Goal: Register for event/course

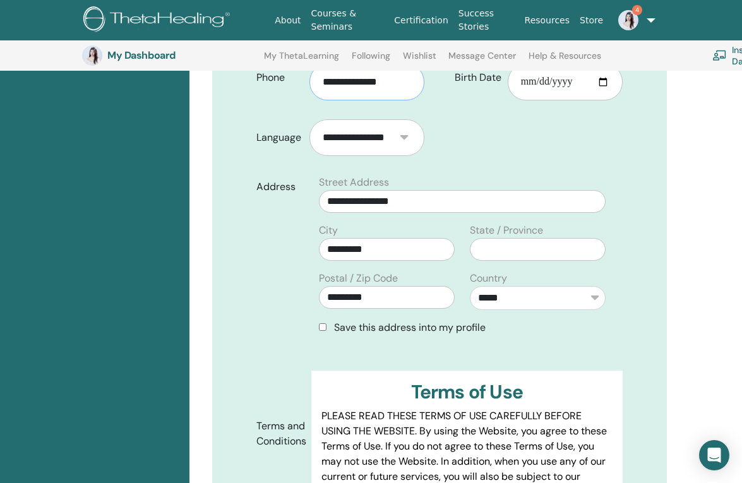
scroll to position [376, 0]
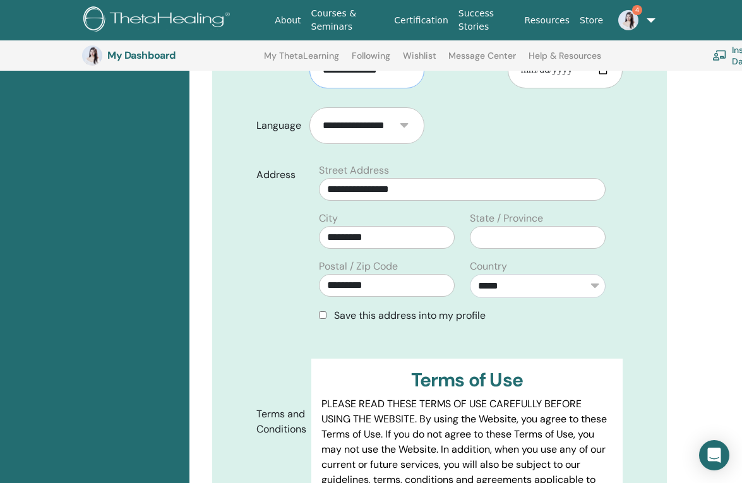
type input "**********"
click at [326, 308] on div "Save this address into my profile" at bounding box center [462, 315] width 287 height 15
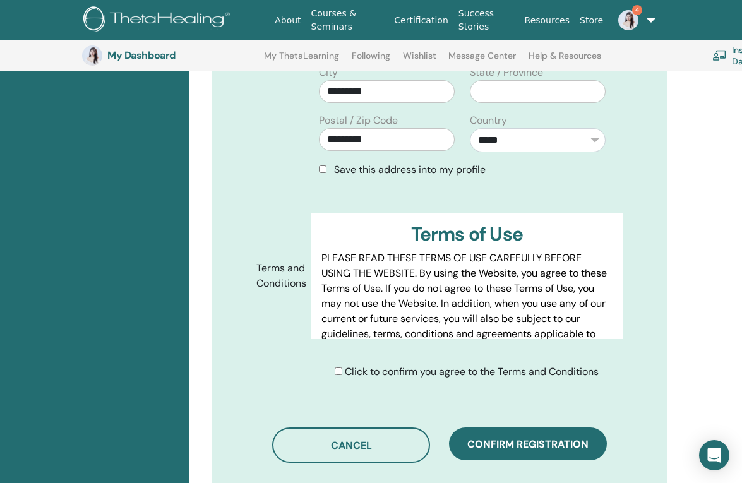
scroll to position [558, 0]
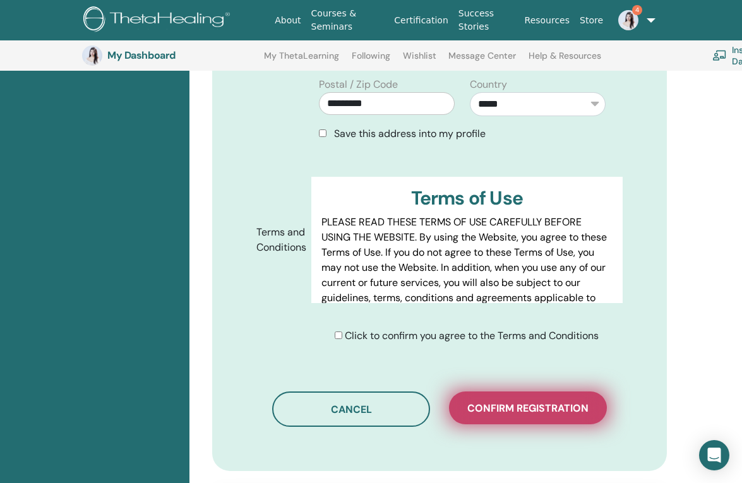
click at [515, 401] on button "Confirm registration" at bounding box center [528, 407] width 158 height 33
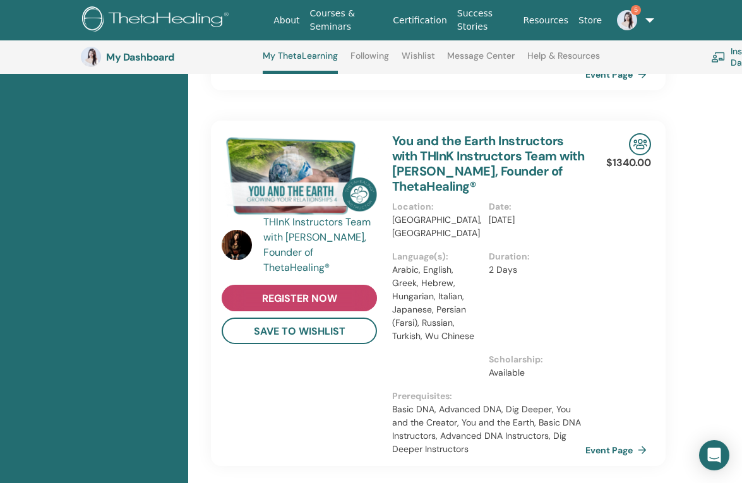
scroll to position [1761, 1]
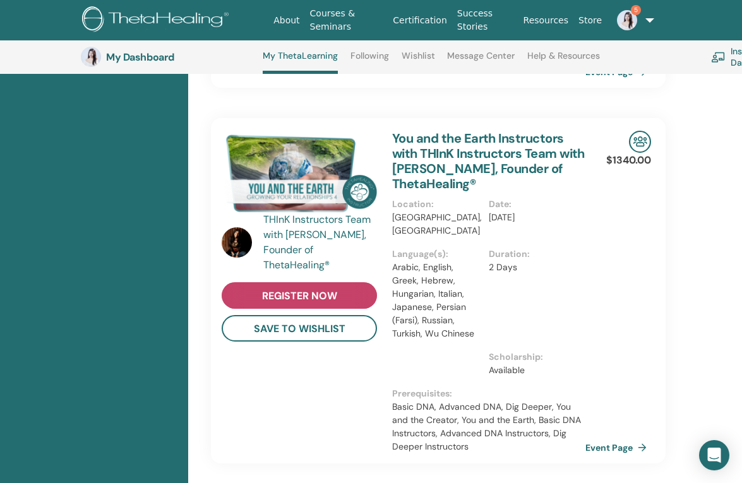
click at [327, 289] on span "register now" at bounding box center [299, 295] width 75 height 13
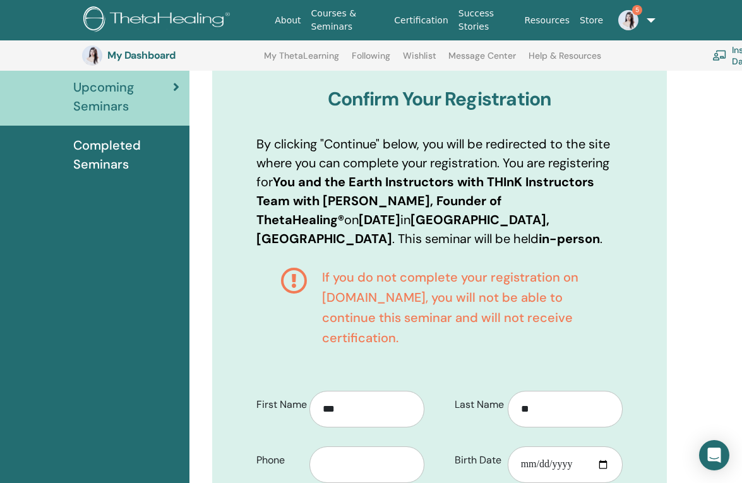
scroll to position [139, 0]
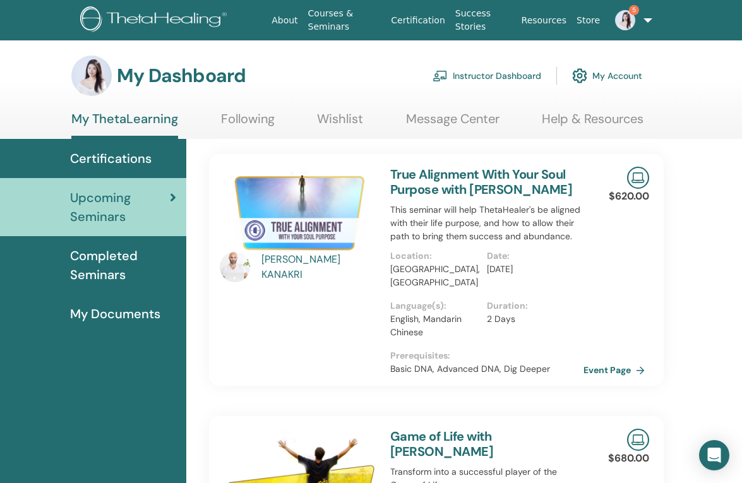
scroll to position [0, 3]
click at [632, 13] on span "5" at bounding box center [634, 10] width 10 height 10
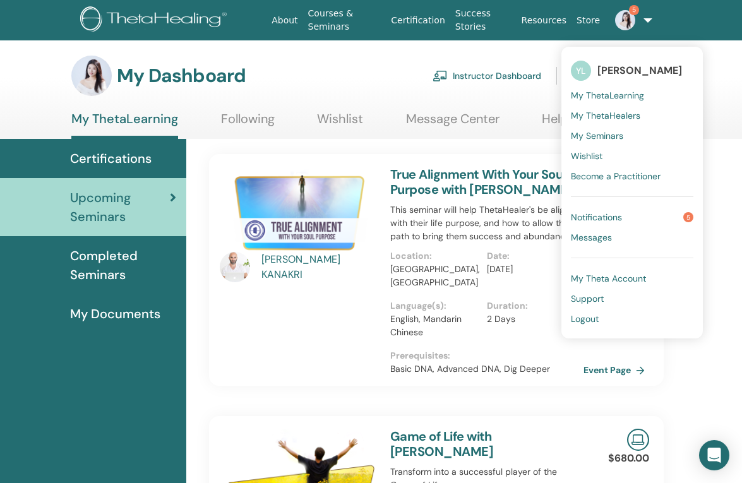
click at [606, 92] on span "My ThetaLearning" at bounding box center [607, 95] width 73 height 11
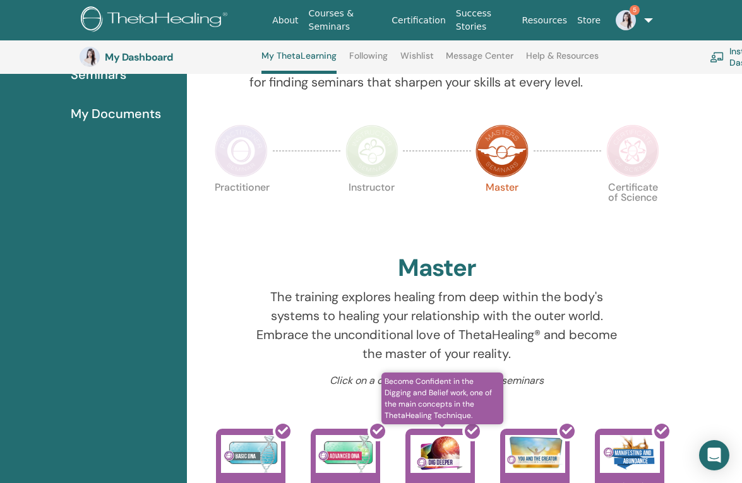
scroll to position [231, 3]
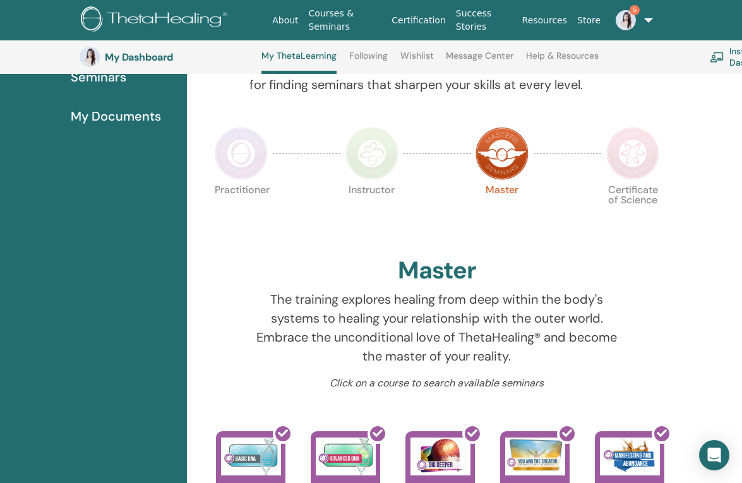
click at [227, 149] on img at bounding box center [241, 153] width 53 height 53
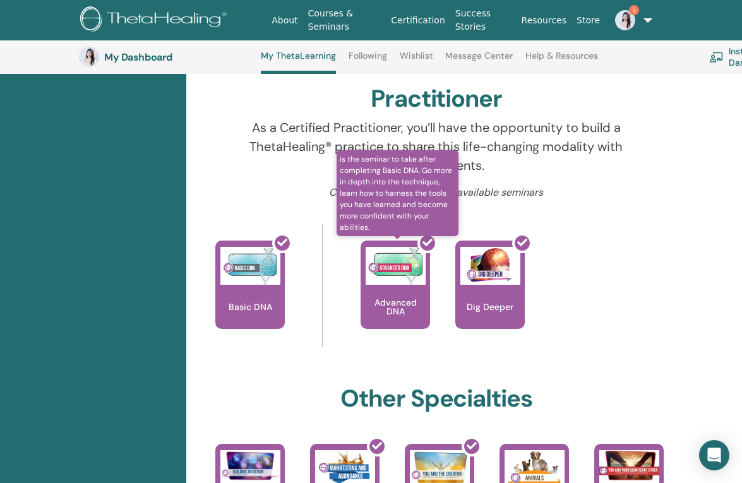
scroll to position [284, 3]
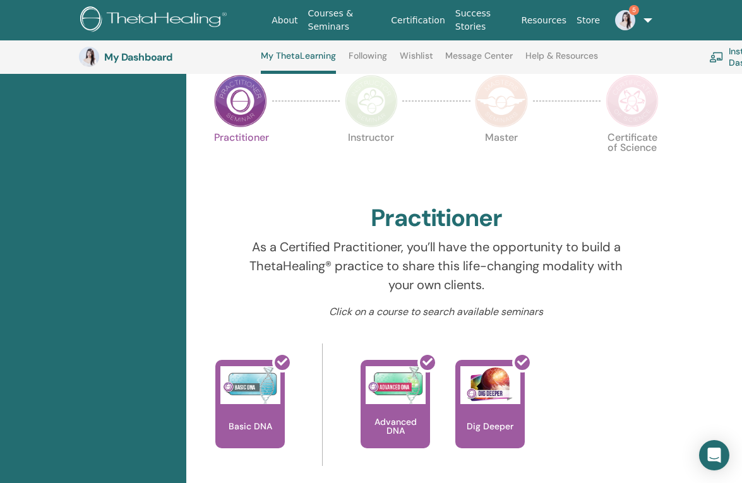
click at [376, 115] on img at bounding box center [371, 101] width 53 height 53
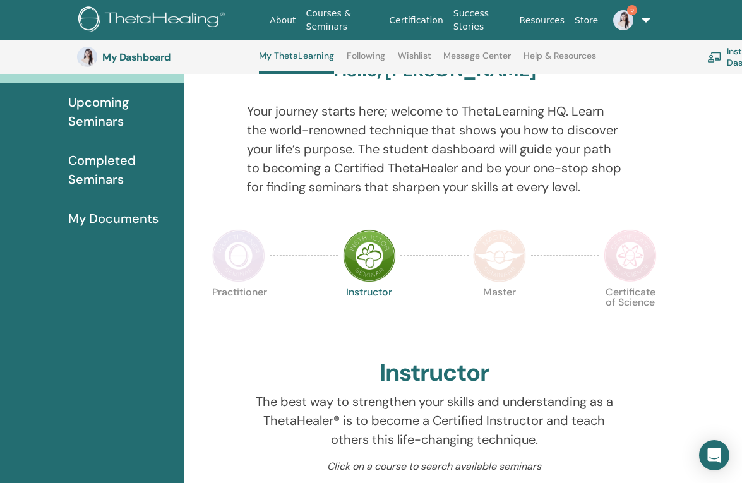
scroll to position [66, 5]
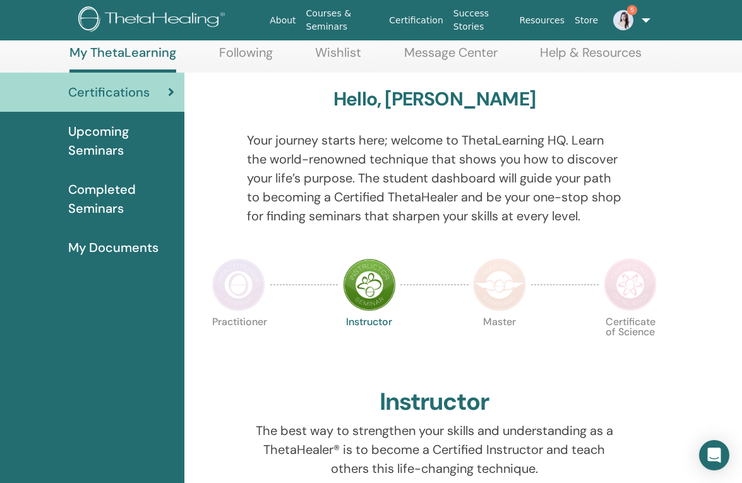
click at [627, 287] on img at bounding box center [630, 284] width 53 height 53
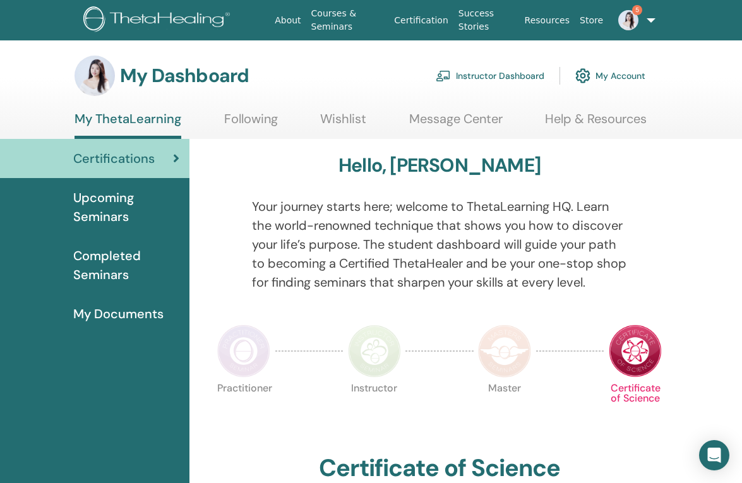
click at [621, 12] on img at bounding box center [628, 20] width 20 height 20
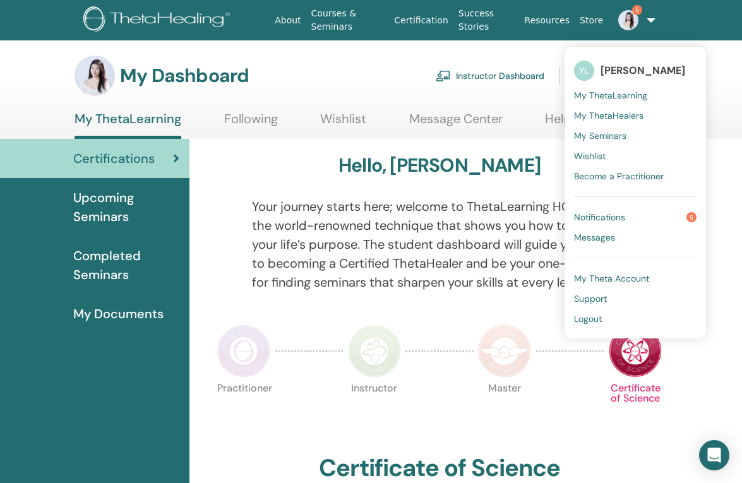
click at [612, 213] on span "Notifications" at bounding box center [599, 217] width 51 height 11
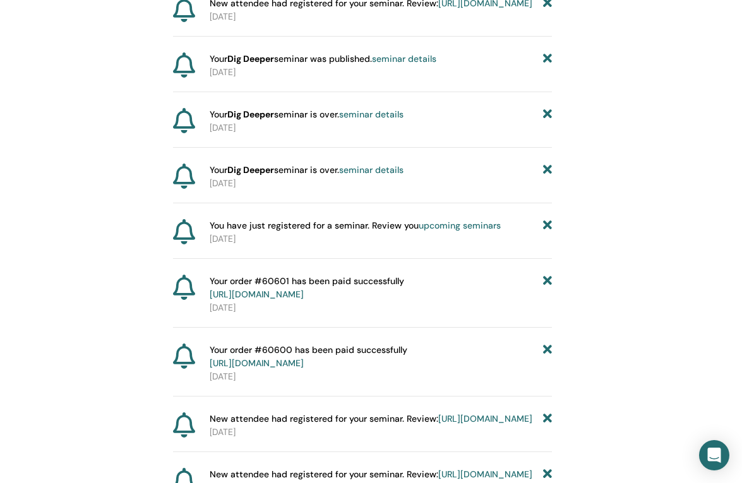
scroll to position [751, 16]
